Goal: Task Accomplishment & Management: Manage account settings

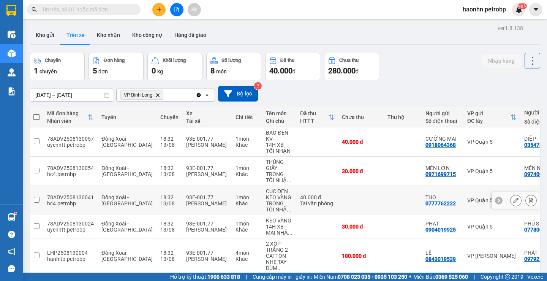
scroll to position [35, 0]
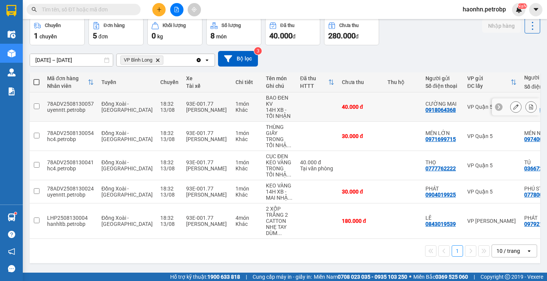
click at [188, 107] on div "[PERSON_NAME]" at bounding box center [207, 110] width 42 height 6
checkbox input "true"
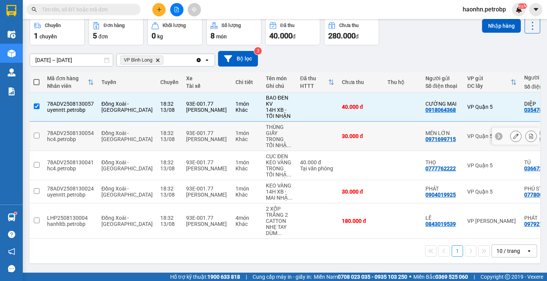
click at [205, 130] on td "93E-001.77 [PERSON_NAME]" at bounding box center [206, 135] width 49 height 29
checkbox input "true"
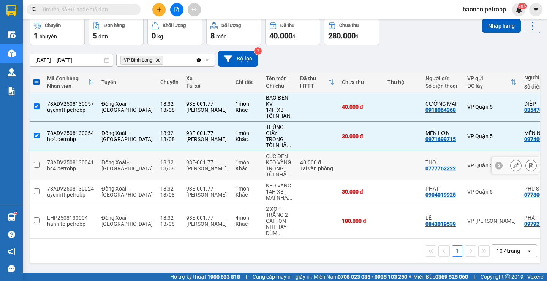
click at [232, 152] on td "1 món Khác" at bounding box center [247, 165] width 30 height 29
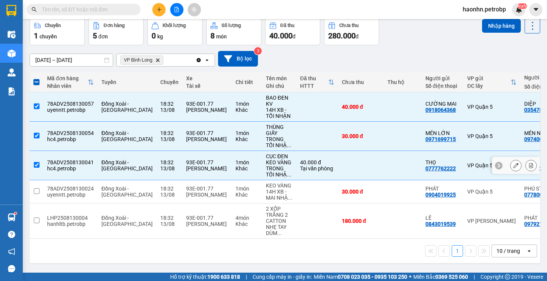
click at [235, 171] on div "Khác" at bounding box center [246, 168] width 23 height 6
checkbox input "false"
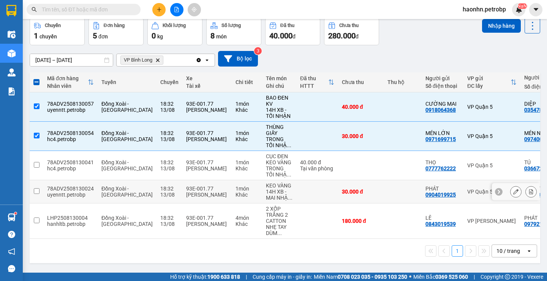
click at [235, 191] on div "Khác" at bounding box center [246, 194] width 23 height 6
checkbox input "true"
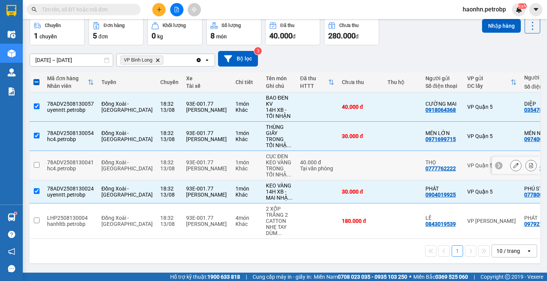
click at [235, 168] on div "Khác" at bounding box center [246, 168] width 23 height 6
checkbox input "true"
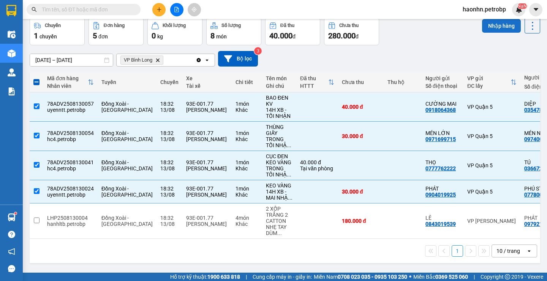
click at [495, 28] on button "Nhập hàng" at bounding box center [501, 26] width 39 height 14
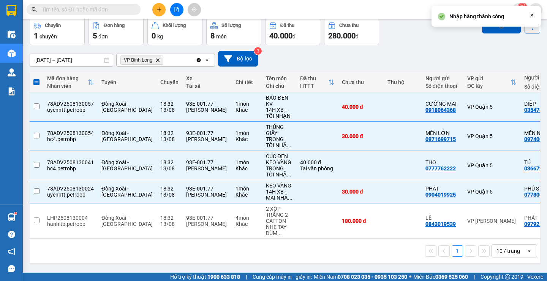
checkbox input "false"
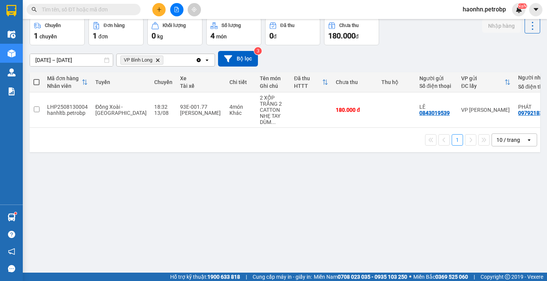
scroll to position [0, 0]
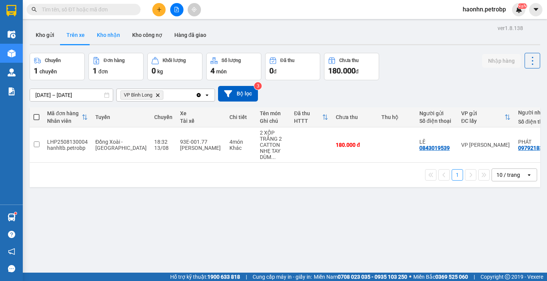
click at [99, 39] on button "Kho nhận" at bounding box center [108, 35] width 35 height 18
type input "[DATE] – [DATE]"
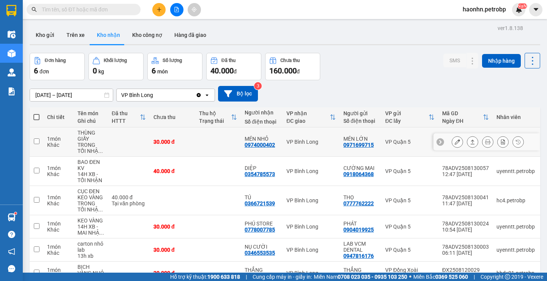
click at [259, 146] on div "0974000402" at bounding box center [259, 145] width 30 height 6
copy div "0974000402"
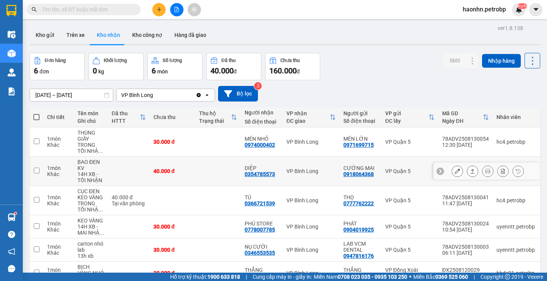
click at [270, 176] on div "0354785573" at bounding box center [259, 174] width 30 height 6
copy div "0354785573"
click at [93, 6] on input "text" at bounding box center [87, 9] width 90 height 8
paste input "0354785573"
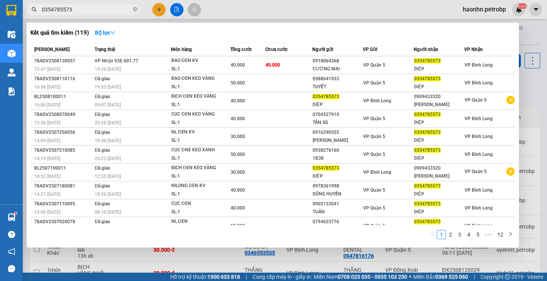
type input "0354785573"
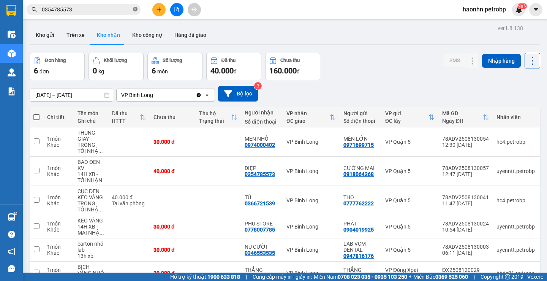
click at [137, 9] on icon "close-circle" at bounding box center [135, 9] width 5 height 5
click at [266, 205] on div "0366721539" at bounding box center [259, 203] width 30 height 6
copy div "0366721539"
click at [88, 26] on button "Trên xe" at bounding box center [75, 35] width 30 height 18
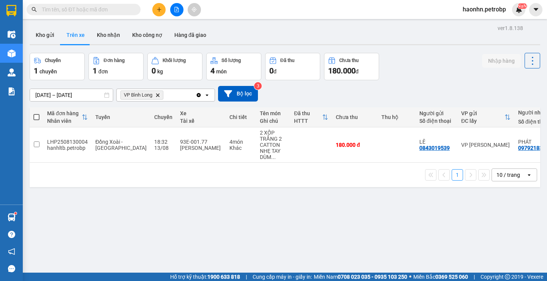
scroll to position [0, 84]
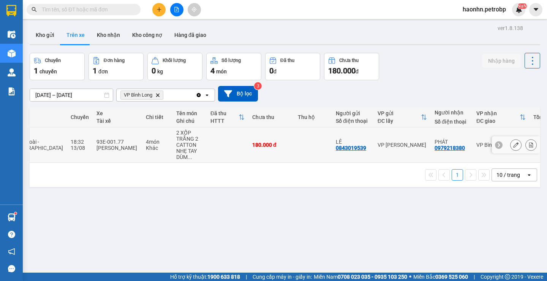
click at [439, 148] on div "0979218380" at bounding box center [449, 148] width 30 height 6
copy div "0979218380"
click at [114, 35] on button "Kho nhận" at bounding box center [108, 35] width 35 height 18
type input "[DATE] – [DATE]"
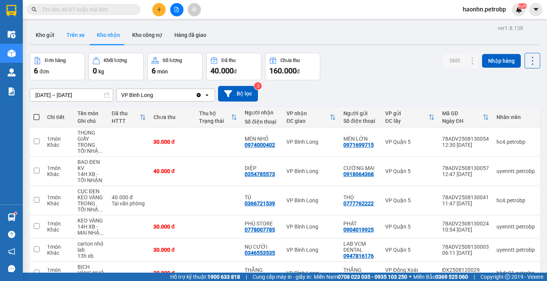
click at [84, 41] on button "Trên xe" at bounding box center [75, 35] width 30 height 18
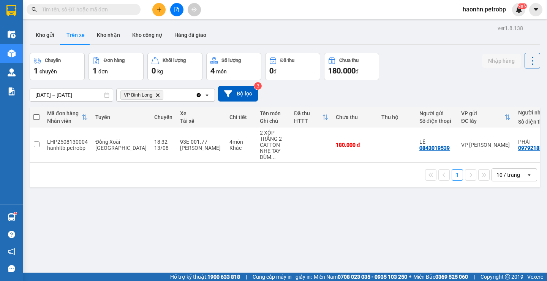
scroll to position [0, 84]
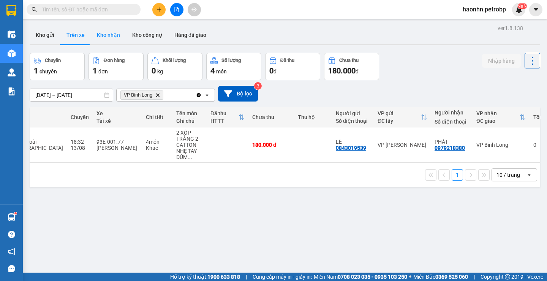
click at [97, 42] on button "Kho nhận" at bounding box center [108, 35] width 35 height 18
type input "[DATE] – [DATE]"
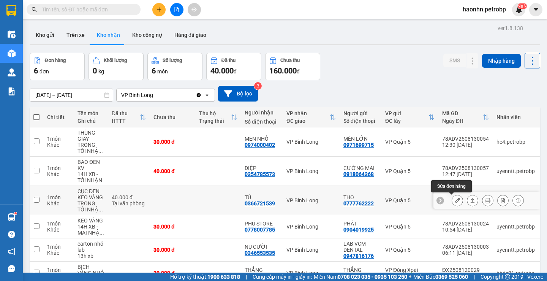
click at [454, 198] on icon at bounding box center [456, 199] width 5 height 5
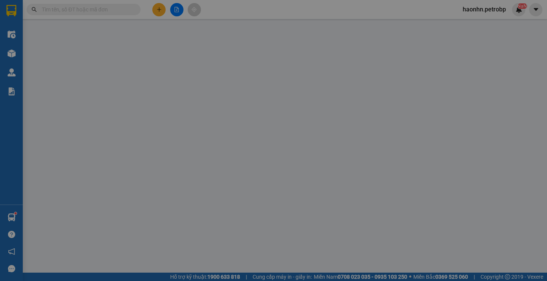
type input "0777762222"
type input "THỌ"
type input "0366721539"
type input "TÚ"
type input "40.000"
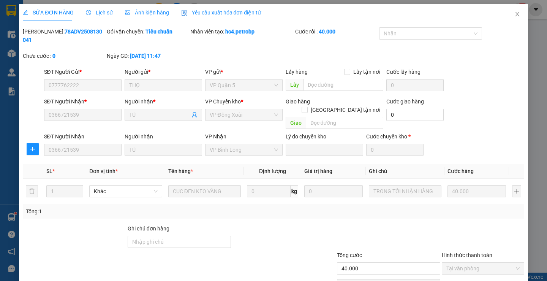
scroll to position [28, 0]
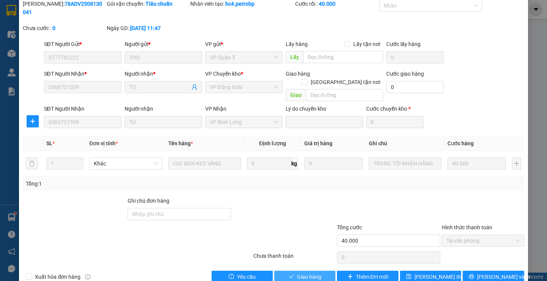
click at [301, 272] on span "Giao hàng" at bounding box center [309, 276] width 24 height 8
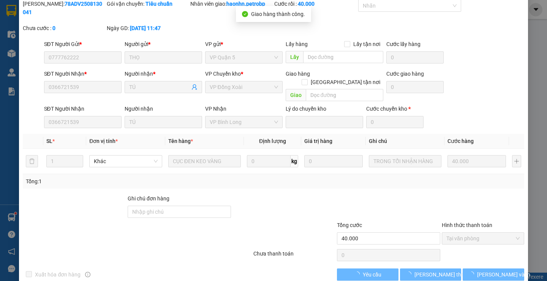
scroll to position [0, 0]
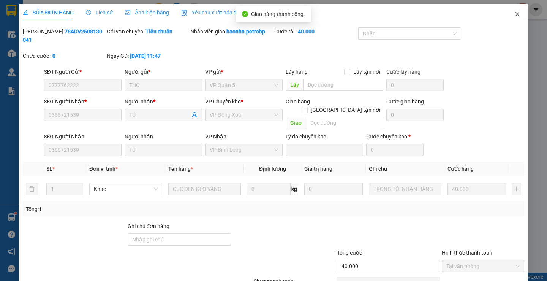
click at [516, 15] on span "Close" at bounding box center [516, 14] width 21 height 21
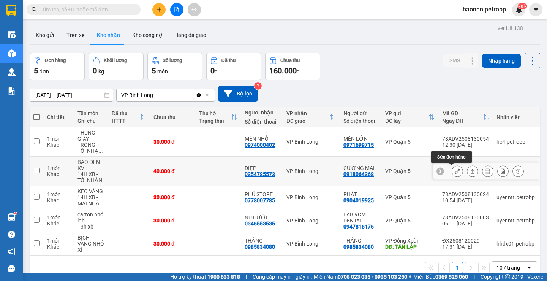
click at [454, 173] on icon at bounding box center [456, 170] width 5 height 5
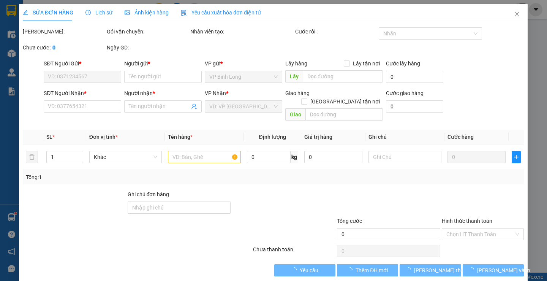
type input "0918064368"
type input "CƯỜNG MAI"
type input "0354785573"
type input "DIỆP"
type input "40.000"
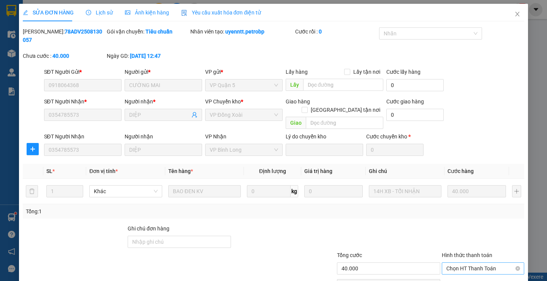
click at [471, 262] on span "Chọn HT Thanh Toán" at bounding box center [482, 267] width 73 height 11
click at [471, 264] on div "Tại văn phòng" at bounding box center [478, 266] width 72 height 8
type input "0"
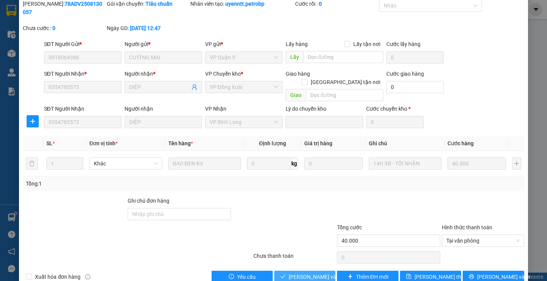
click at [322, 272] on span "[PERSON_NAME] và Giao hàng" at bounding box center [325, 276] width 73 height 8
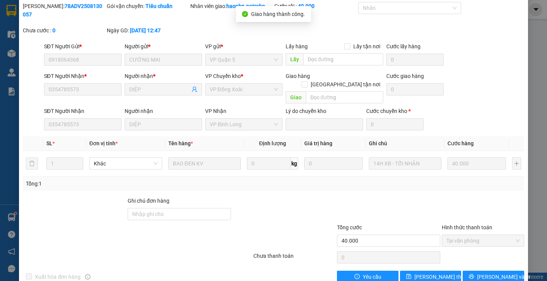
scroll to position [0, 0]
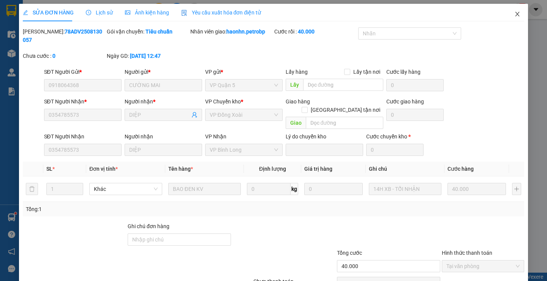
click at [516, 16] on span "Close" at bounding box center [516, 14] width 21 height 21
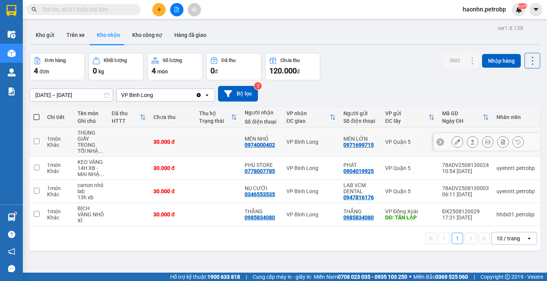
click at [454, 142] on icon at bounding box center [456, 141] width 5 height 5
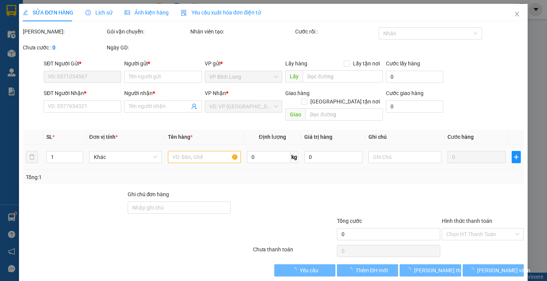
type input "0971699715"
type input "MÉN LỚN"
type input "0974000402"
type input "MÉN NHỎ"
type input "30.000"
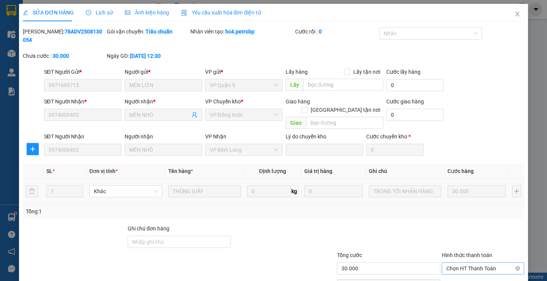
click at [465, 262] on span "Chọn HT Thanh Toán" at bounding box center [482, 267] width 73 height 11
click at [463, 262] on div "Tại văn phòng" at bounding box center [477, 266] width 81 height 12
type input "0"
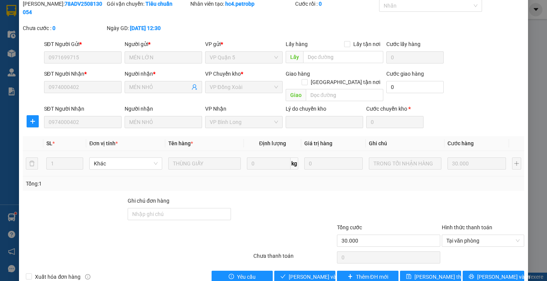
click at [321, 253] on div "Total Paid Fee 0 Total UnPaid Fee 30.000 Cash Collection Total Fee Mã ĐH: 78ADV…" at bounding box center [273, 141] width 501 height 283
click at [319, 272] on span "[PERSON_NAME] và Giao hàng" at bounding box center [325, 276] width 73 height 8
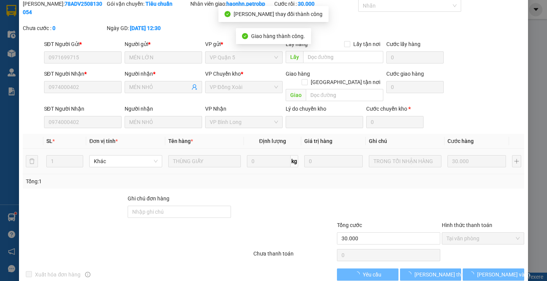
scroll to position [0, 0]
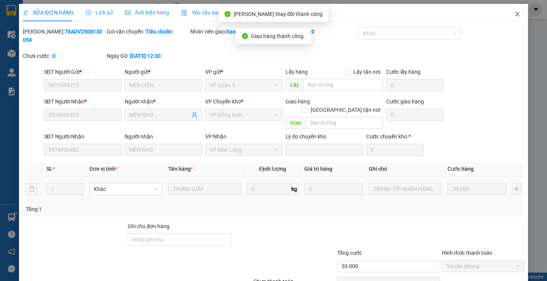
click at [514, 15] on icon "close" at bounding box center [517, 14] width 6 height 6
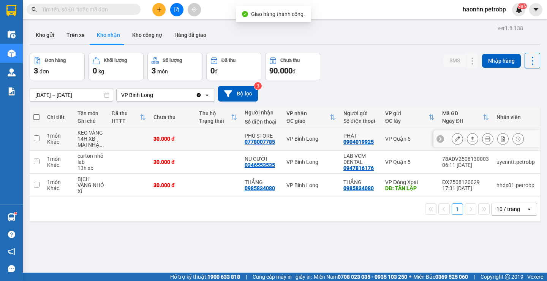
click at [454, 139] on icon at bounding box center [456, 138] width 5 height 5
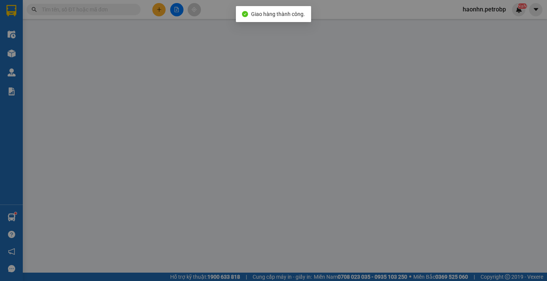
type input "0904019925"
type input "PHÁT"
type input "0778007785"
type input "PHÚ STORE"
type input "30.000"
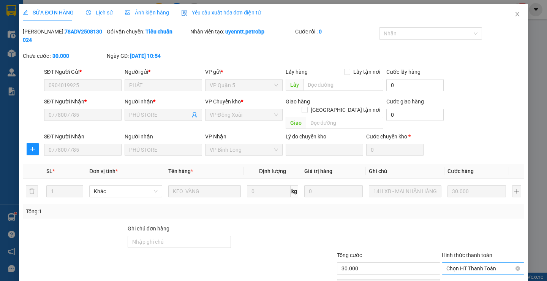
click at [471, 262] on span "Chọn HT Thanh Toán" at bounding box center [482, 267] width 73 height 11
click at [470, 263] on div "Tại văn phòng" at bounding box center [478, 266] width 72 height 8
type input "0"
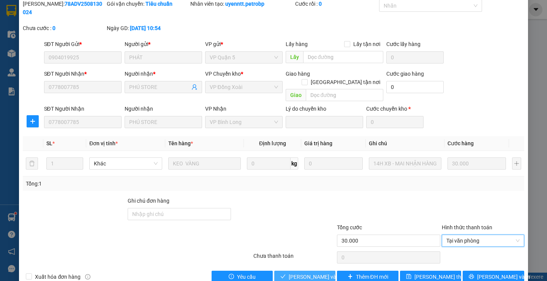
click at [317, 272] on span "[PERSON_NAME] và Giao hàng" at bounding box center [325, 276] width 73 height 8
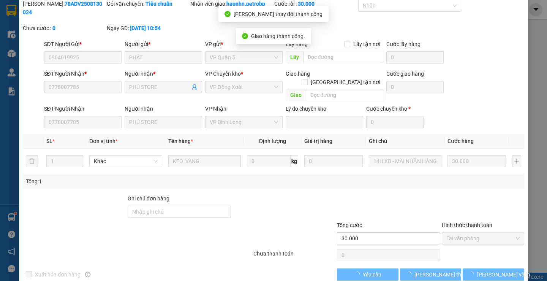
scroll to position [0, 0]
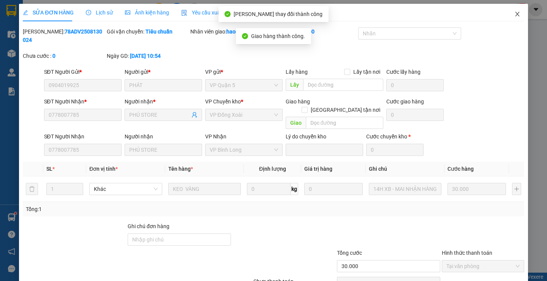
click at [514, 15] on icon "close" at bounding box center [517, 14] width 6 height 6
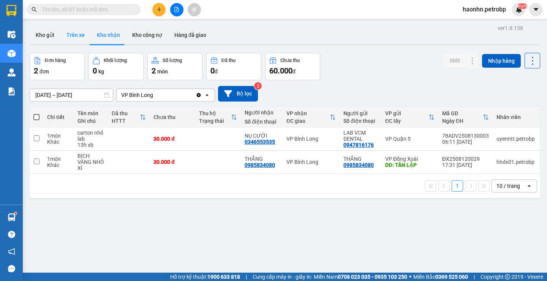
click at [83, 35] on button "Trên xe" at bounding box center [75, 35] width 30 height 18
type input "[DATE] – [DATE]"
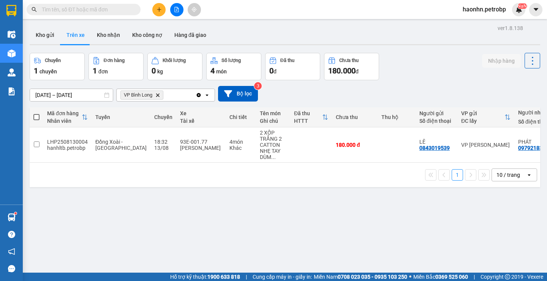
click at [107, 44] on div at bounding box center [285, 44] width 510 height 1
click at [108, 41] on button "Kho nhận" at bounding box center [108, 35] width 35 height 18
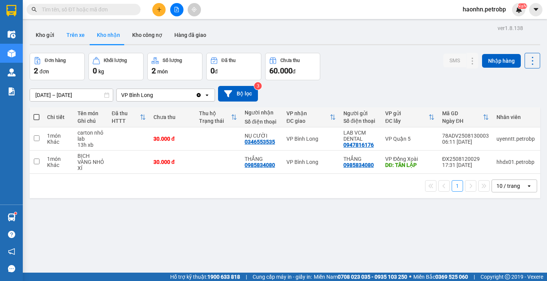
click at [83, 37] on button "Trên xe" at bounding box center [75, 35] width 30 height 18
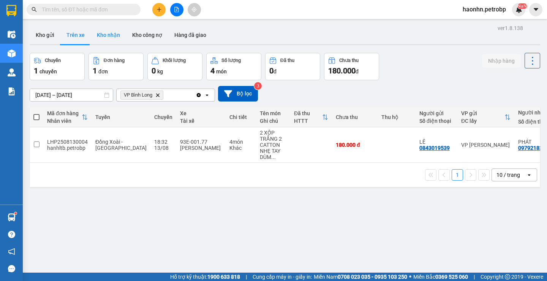
click at [115, 37] on button "Kho nhận" at bounding box center [108, 35] width 35 height 18
type input "[DATE] – [DATE]"
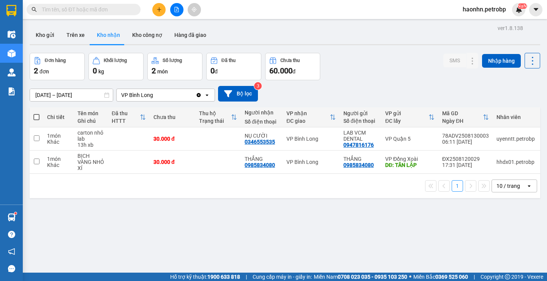
click at [491, 13] on span "haonhn.petrobp" at bounding box center [483, 9] width 55 height 9
click at [491, 22] on span "Đăng xuất" at bounding box center [487, 23] width 40 height 8
